Goal: Task Accomplishment & Management: Manage account settings

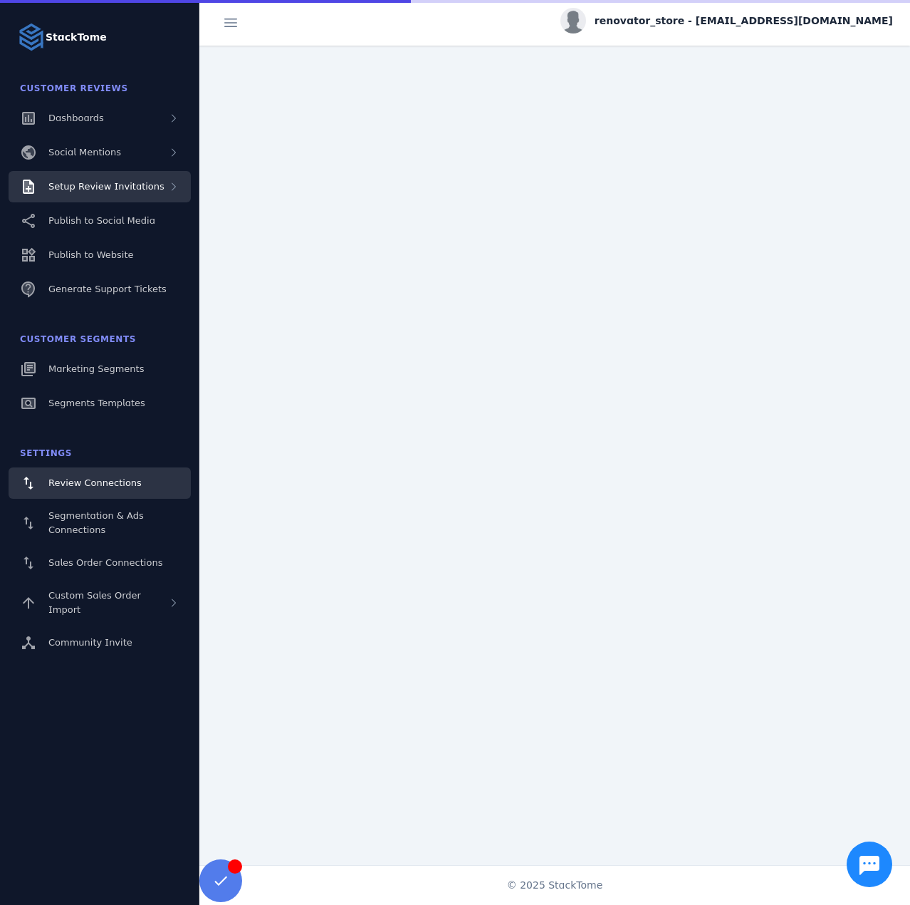
click at [103, 188] on span "Setup Review Invitations" at bounding box center [106, 186] width 116 height 11
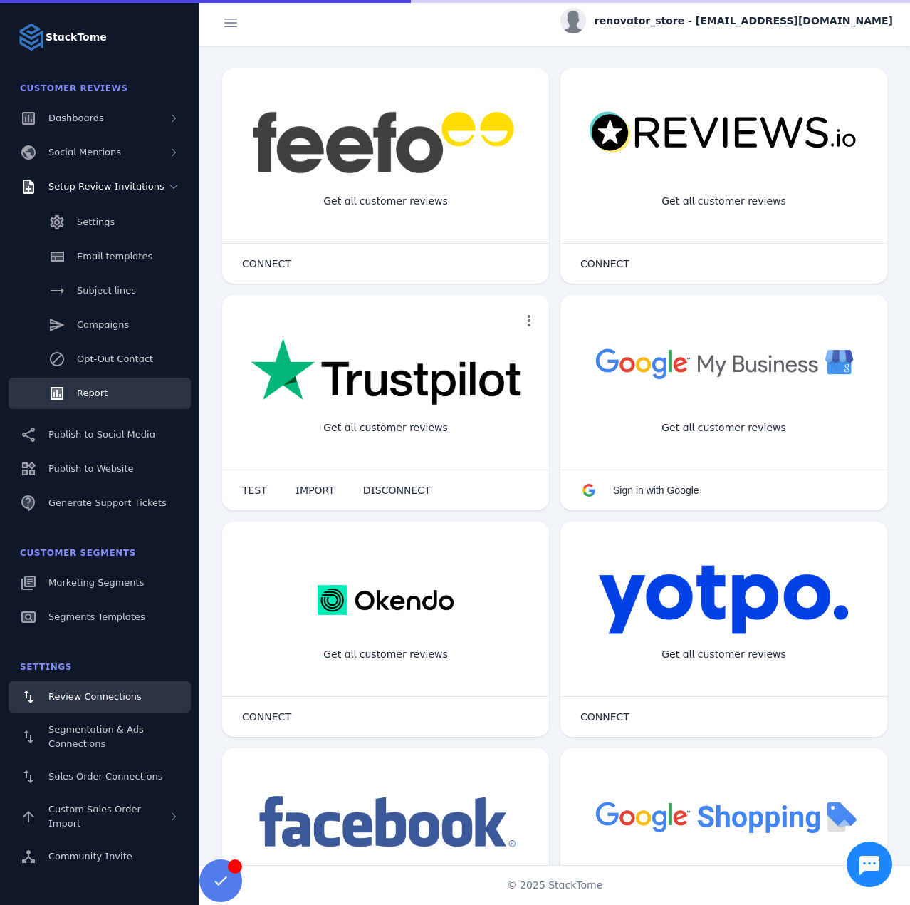
click at [90, 401] on link "Report" at bounding box center [100, 393] width 182 height 31
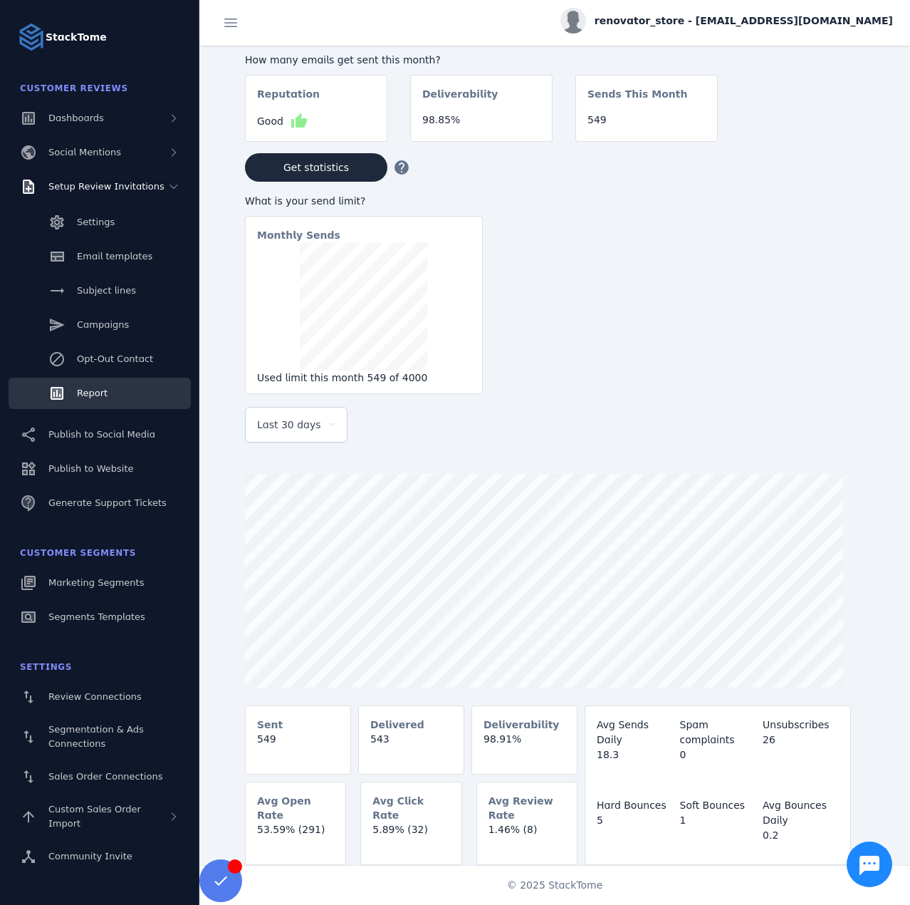
click at [300, 430] on span "Last 30 days" at bounding box center [289, 424] width 64 height 17
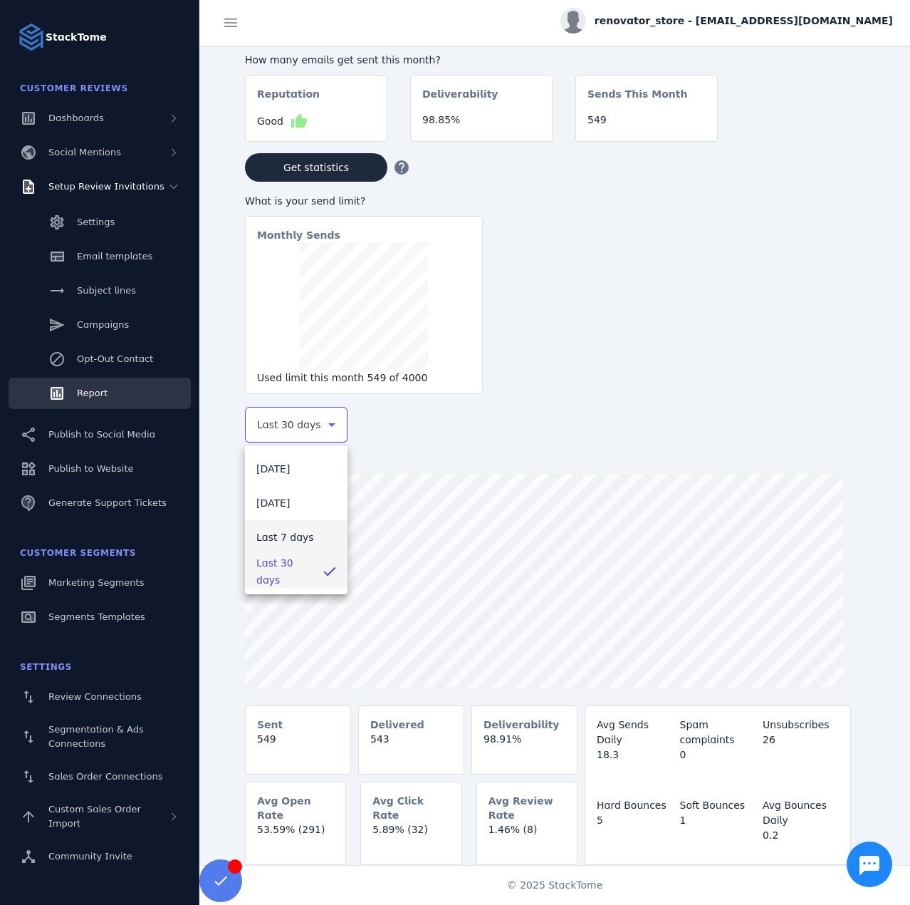
click at [276, 529] on span "Last 7 days" at bounding box center [285, 537] width 58 height 17
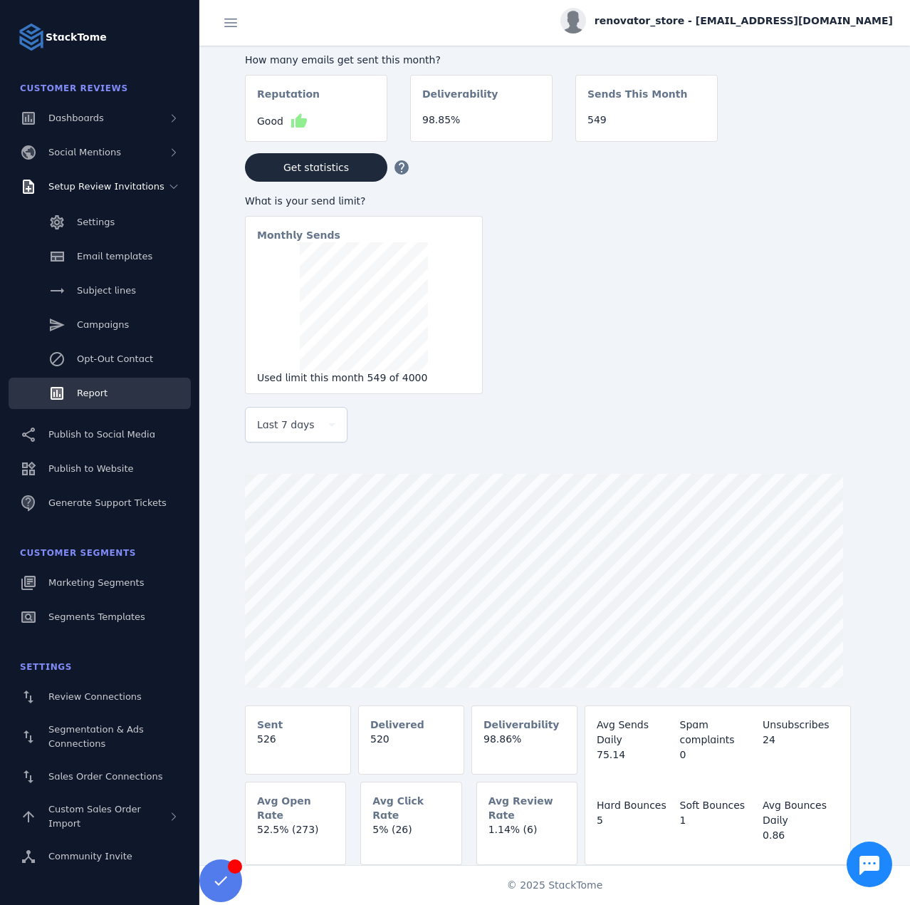
click at [762, 21] on span "renovator_store - [EMAIL_ADDRESS][DOMAIN_NAME]" at bounding box center [744, 21] width 299 height 15
click at [821, 157] on div "account_circle My Profile assignment Billing Sign out" at bounding box center [842, 97] width 103 height 126
click at [829, 18] on span "renovator_store - [EMAIL_ADDRESS][DOMAIN_NAME]" at bounding box center [744, 21] width 299 height 15
click at [833, 135] on span "Sign out" at bounding box center [848, 137] width 41 height 17
